Goal: Information Seeking & Learning: Learn about a topic

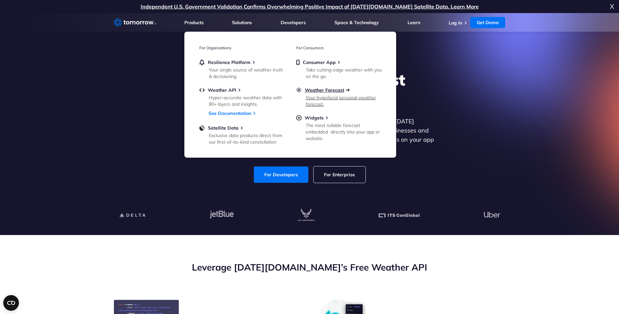
click at [330, 90] on span "Weather Forecast" at bounding box center [324, 90] width 39 height 6
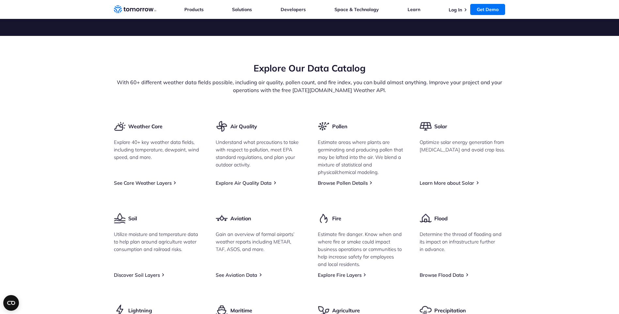
scroll to position [751, 0]
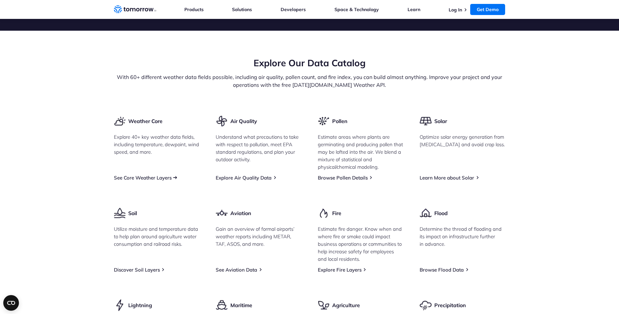
click at [159, 181] on link "See Core Weather Layers" at bounding box center [143, 178] width 58 height 6
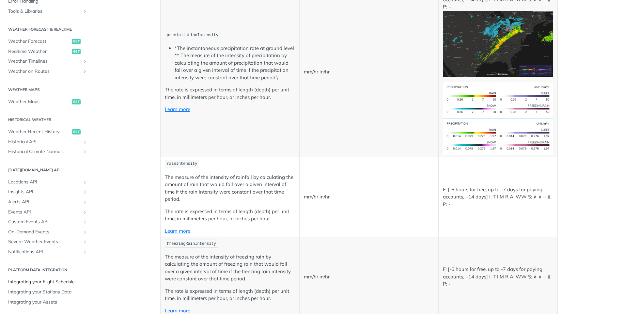
scroll to position [1207, 0]
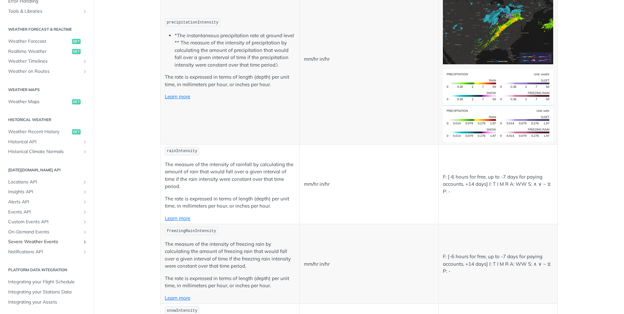
click at [53, 243] on span "Severe Weather Events" at bounding box center [44, 241] width 72 height 7
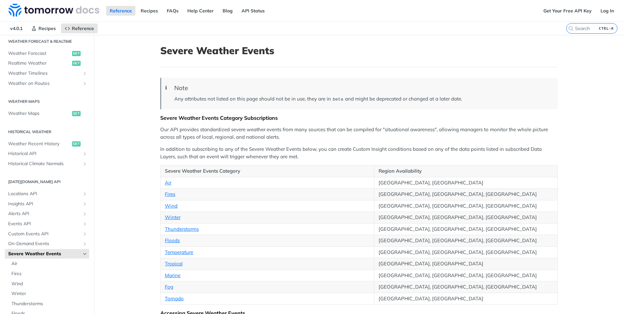
scroll to position [152, 0]
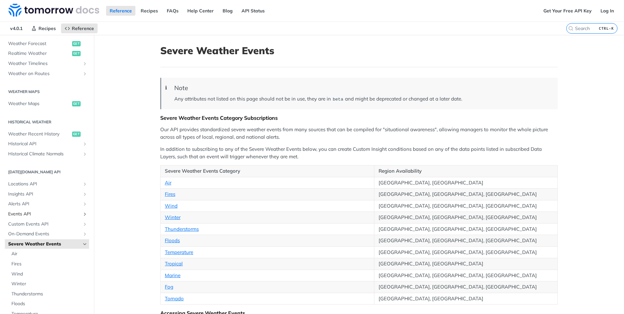
click at [48, 213] on span "Events API" at bounding box center [44, 214] width 72 height 7
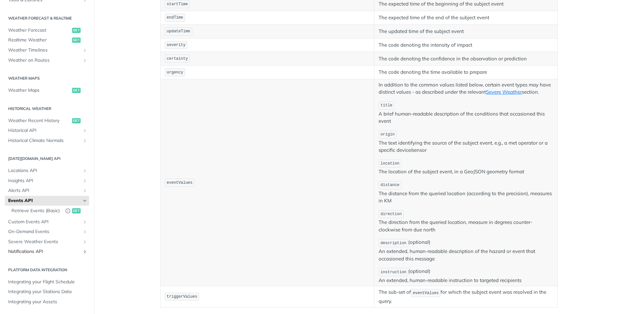
scroll to position [196, 0]
click at [34, 177] on span "Insights API" at bounding box center [44, 180] width 72 height 7
